Goal: Find specific page/section: Find specific page/section

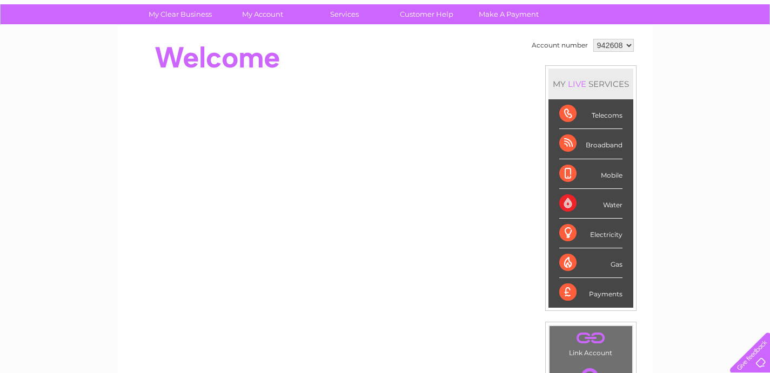
scroll to position [70, 0]
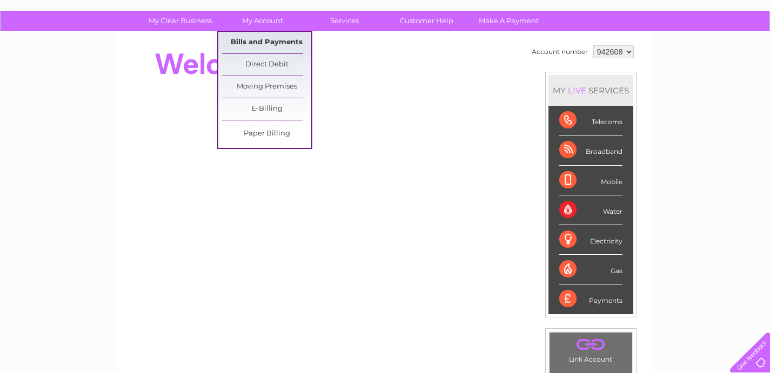
click at [266, 41] on link "Bills and Payments" at bounding box center [266, 43] width 89 height 22
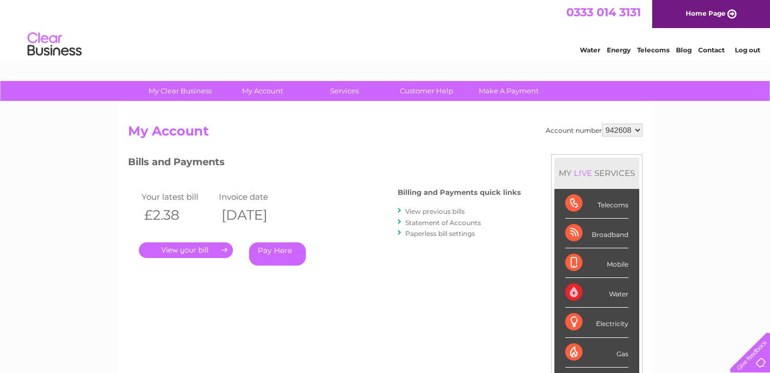
click at [194, 248] on link "." at bounding box center [186, 250] width 94 height 16
